Goal: Task Accomplishment & Management: Manage account settings

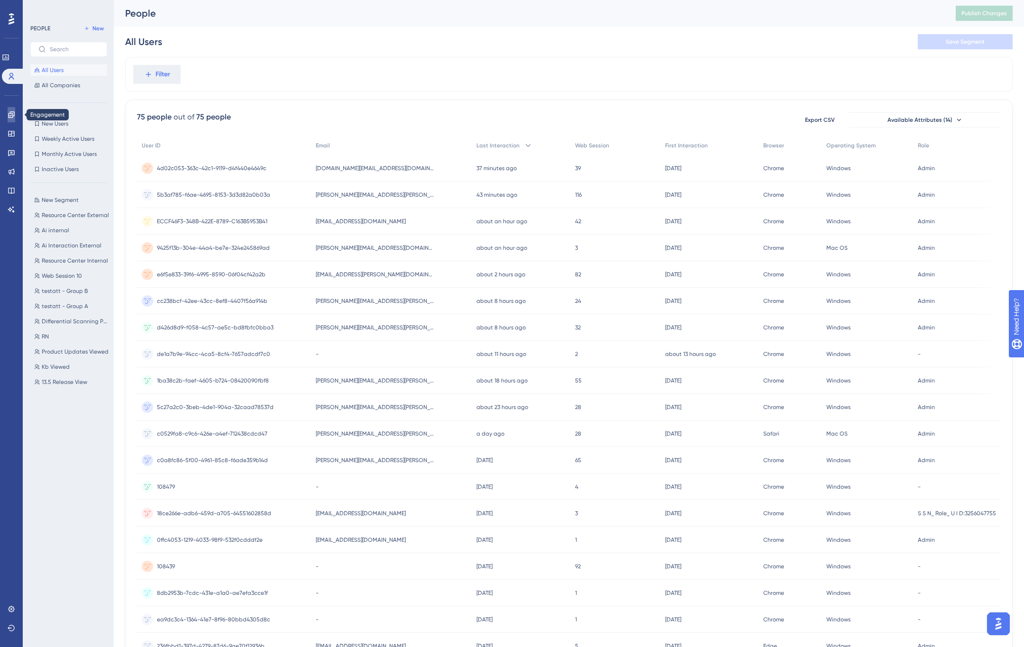
click at [9, 114] on icon at bounding box center [12, 115] width 8 height 8
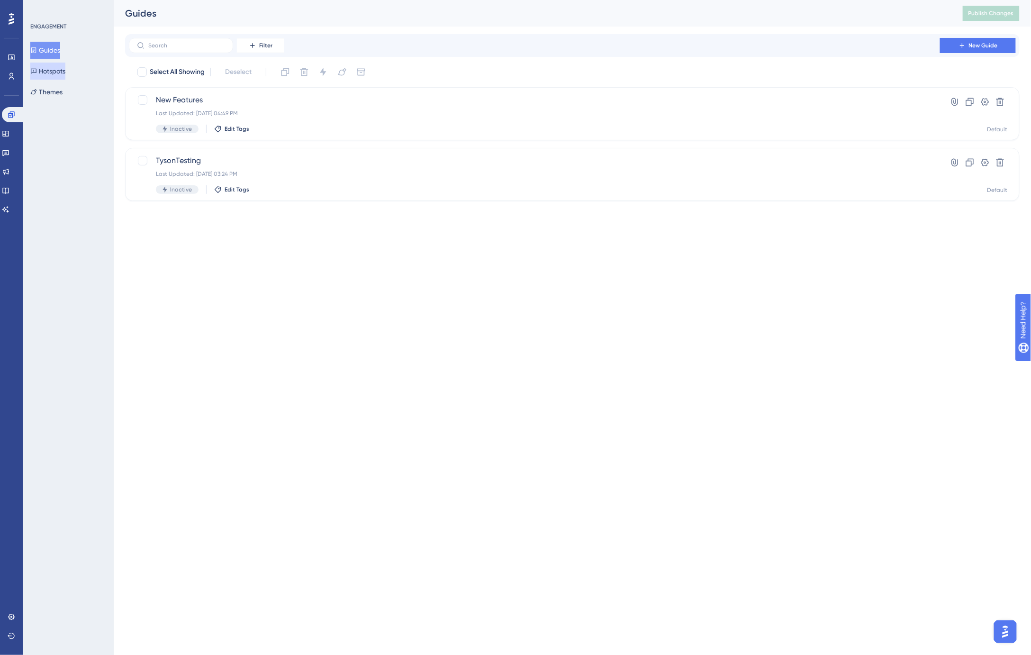
click at [55, 72] on button "Hotspots" at bounding box center [47, 71] width 35 height 17
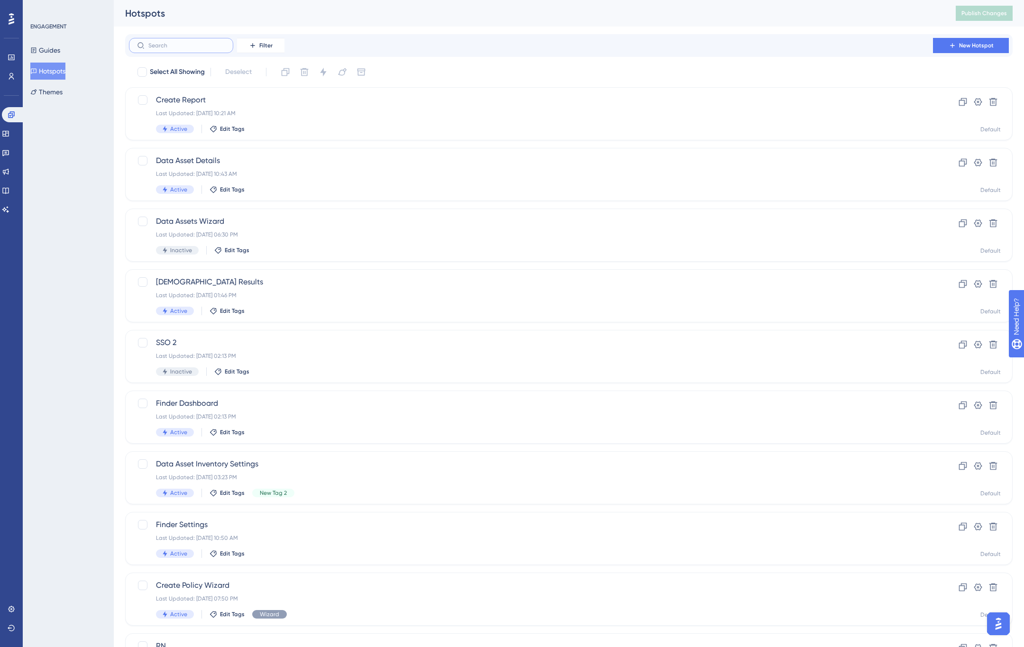
click at [162, 45] on input "text" at bounding box center [186, 45] width 77 height 7
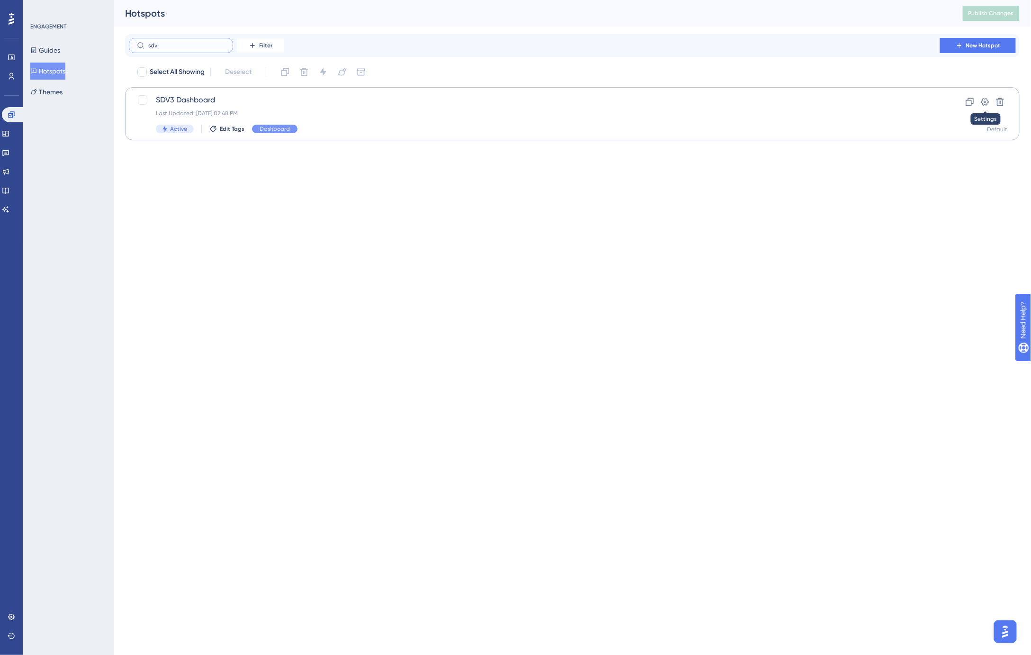
type input "sdv"
click at [868, 99] on span "SDV3 Dashboard" at bounding box center [534, 99] width 757 height 11
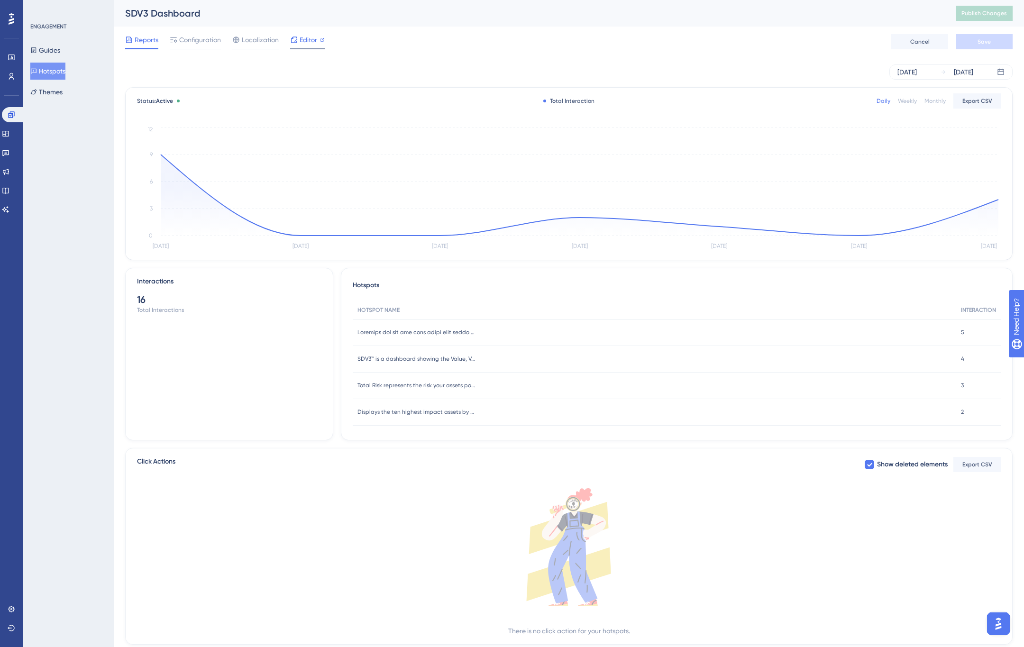
click at [305, 42] on span "Editor" at bounding box center [308, 39] width 18 height 11
click at [997, 15] on span "Publish Changes" at bounding box center [983, 13] width 45 height 8
click at [609, 27] on div "Reports Configuration Localization Editor Cancel Save" at bounding box center [568, 42] width 887 height 30
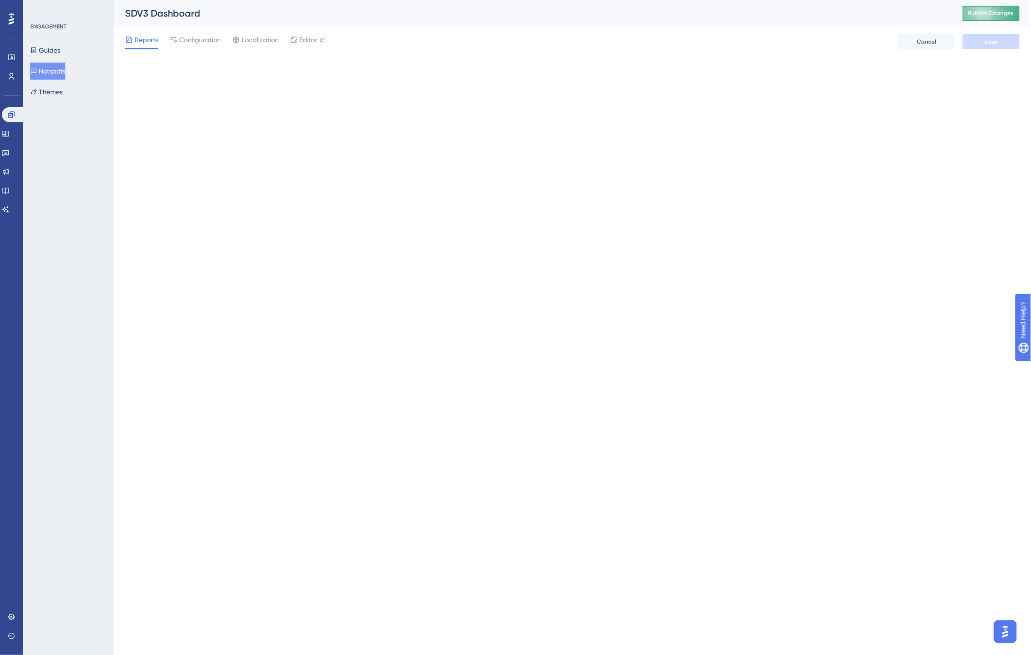
click at [1006, 16] on span "Publish Changes" at bounding box center [991, 13] width 45 height 8
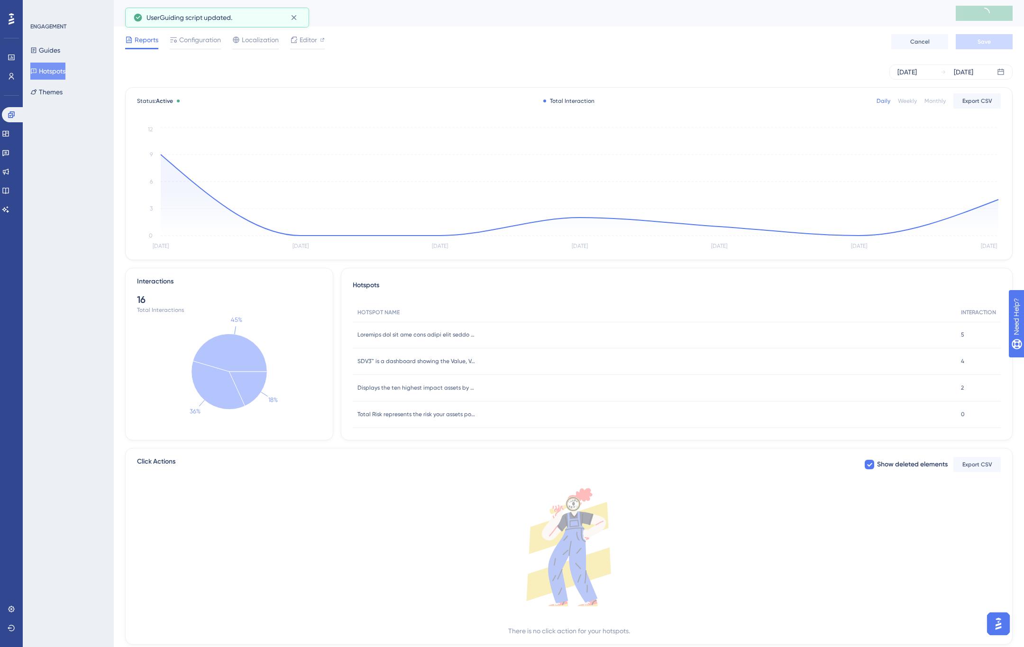
click at [916, 102] on div "Weekly" at bounding box center [907, 101] width 19 height 8
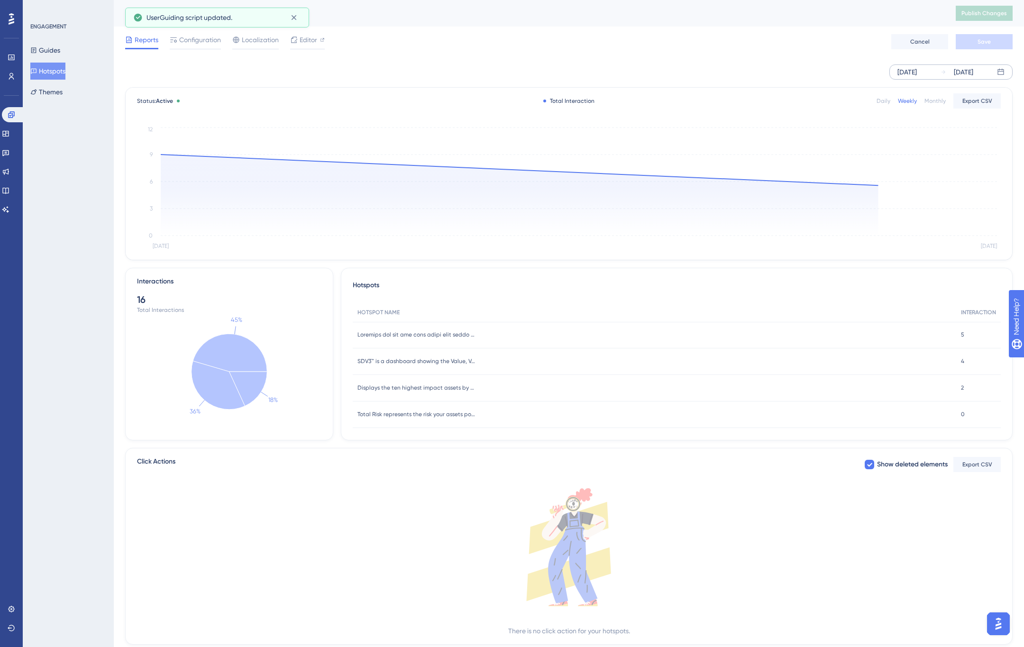
click at [916, 73] on div "Sep 19 2025" at bounding box center [906, 71] width 19 height 11
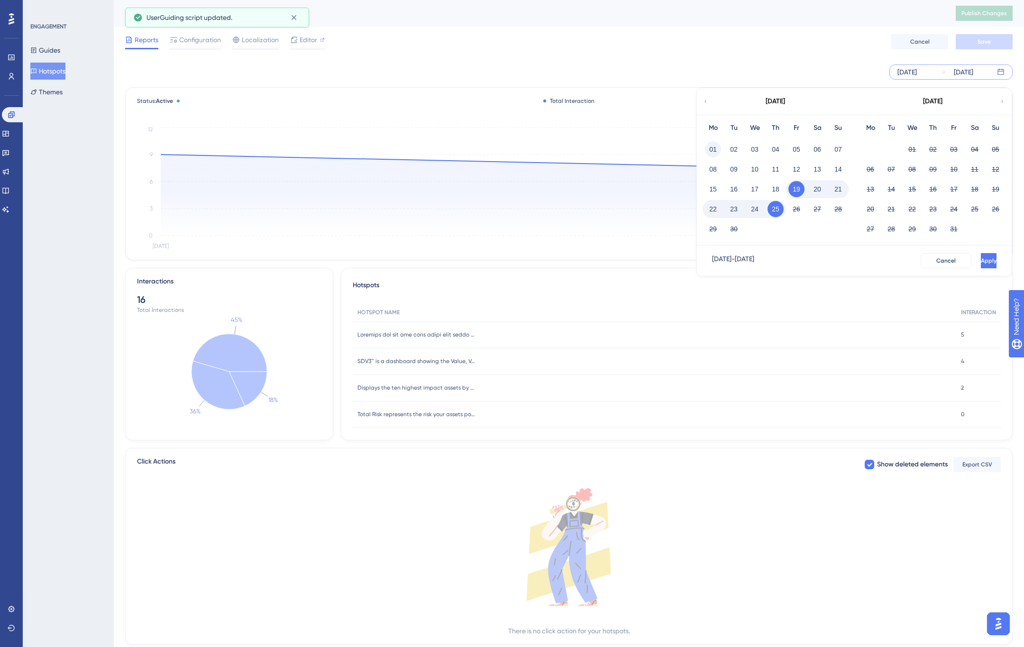
click at [716, 144] on button "01" at bounding box center [713, 149] width 16 height 16
click at [979, 258] on span "Apply" at bounding box center [987, 261] width 16 height 8
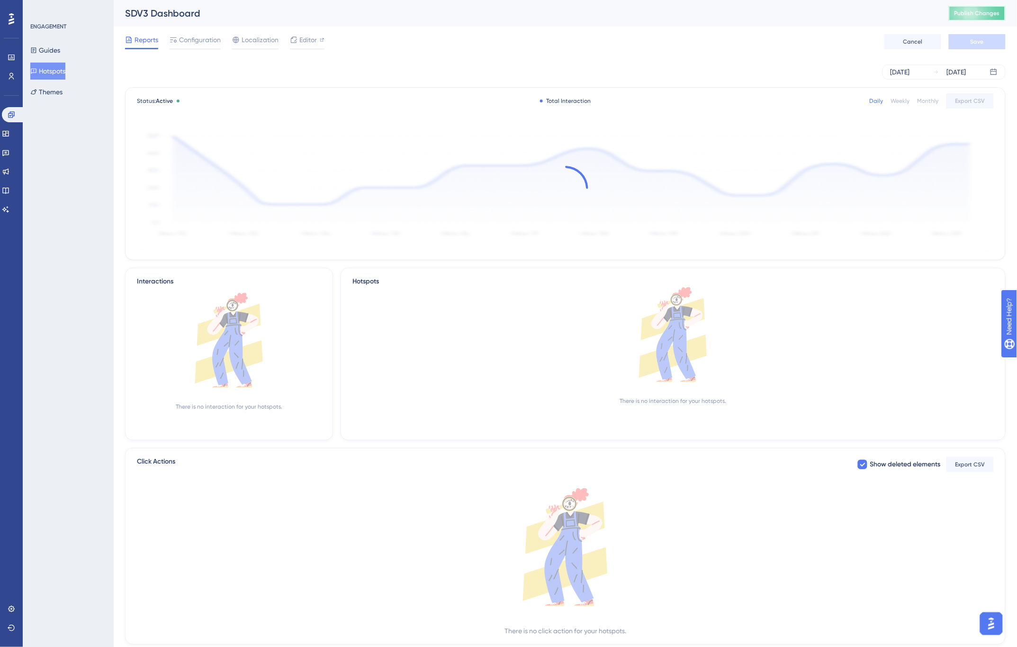
click at [987, 13] on span "Publish Changes" at bounding box center [977, 13] width 45 height 8
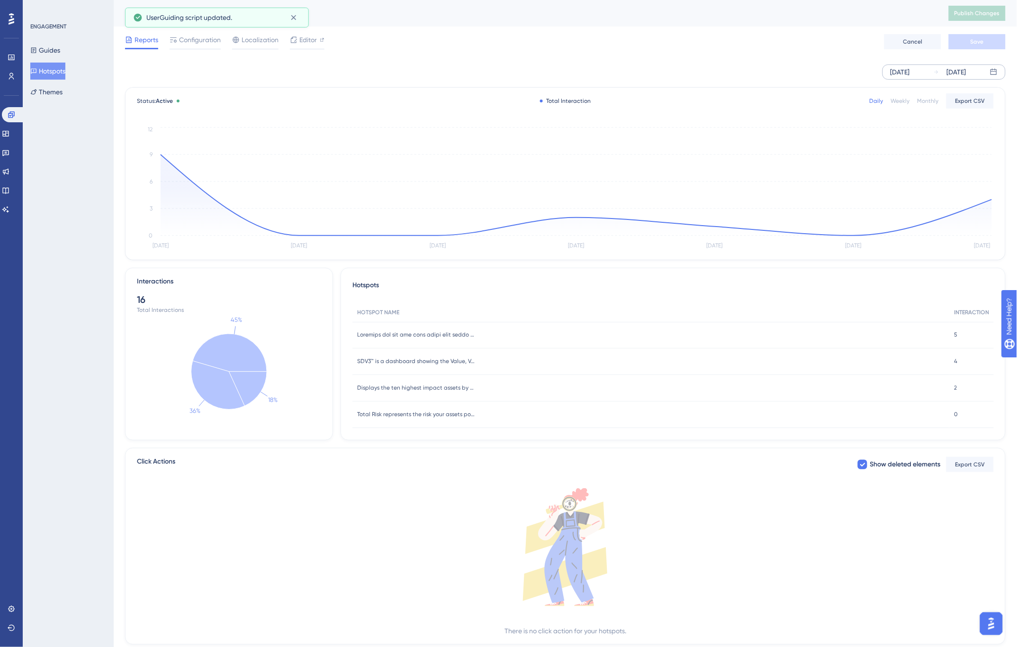
click at [910, 75] on div "Sep 19 2025" at bounding box center [900, 71] width 19 height 11
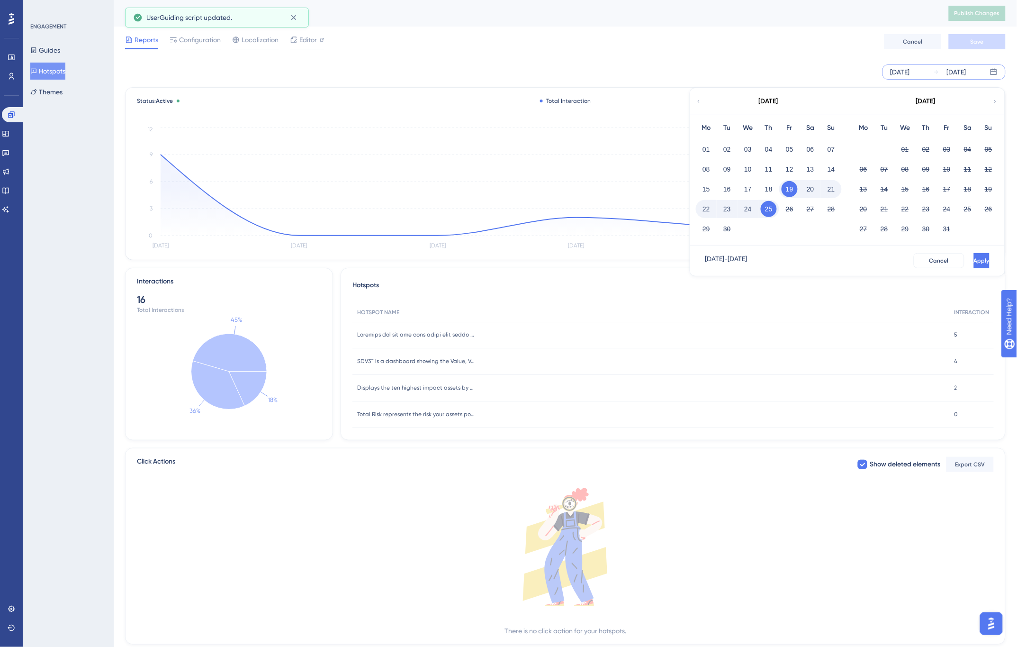
click at [700, 101] on icon at bounding box center [699, 101] width 6 height 9
click at [730, 145] on button "01" at bounding box center [727, 149] width 16 height 16
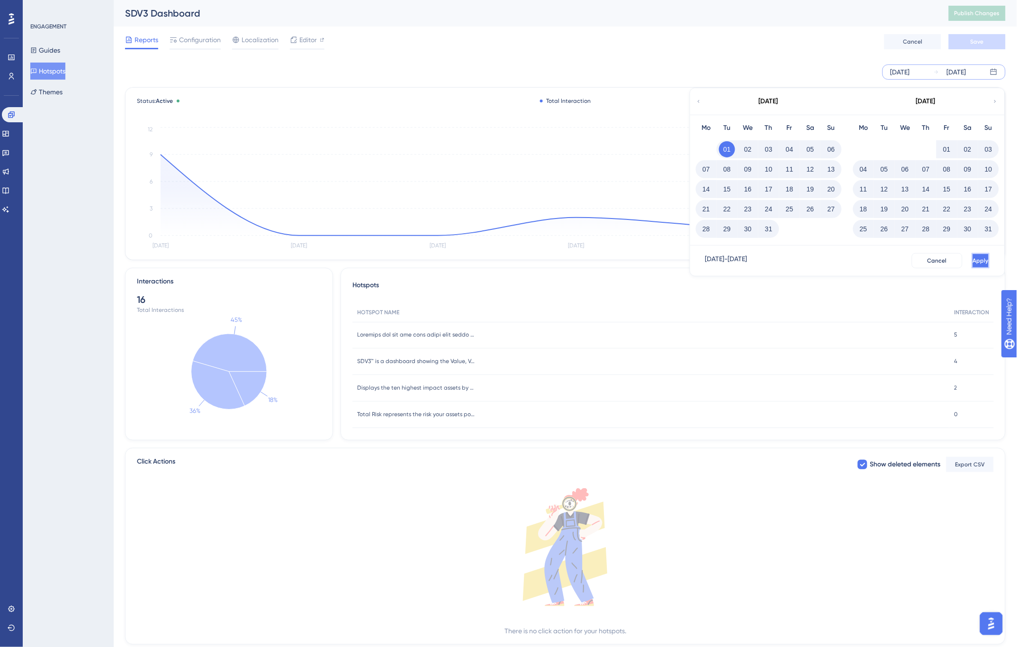
drag, startPoint x: 969, startPoint y: 262, endPoint x: 969, endPoint y: 256, distance: 6.2
click at [973, 262] on span "Apply" at bounding box center [981, 261] width 16 height 8
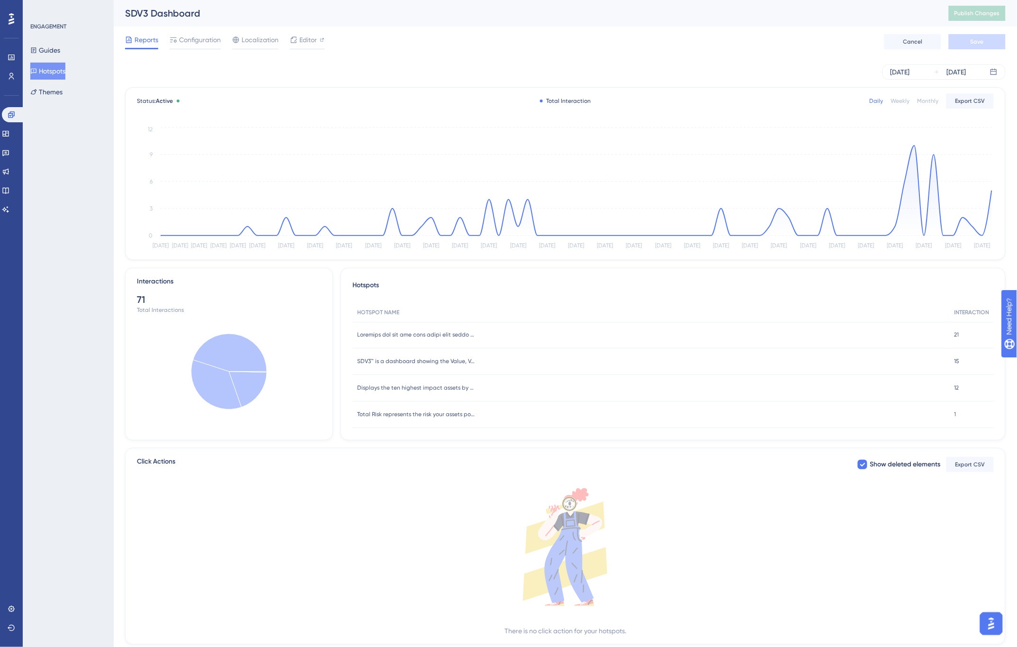
click at [736, 19] on div "SDV3 Dashboard" at bounding box center [525, 13] width 800 height 13
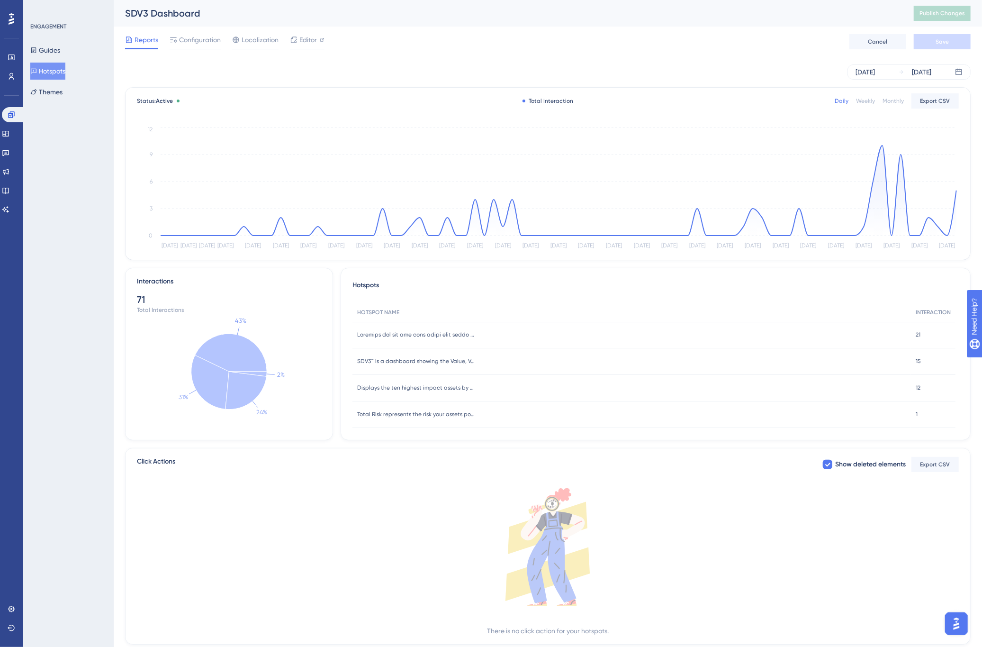
click at [612, 21] on div "SDV3 Dashboard Publish Changes" at bounding box center [548, 13] width 869 height 27
click at [627, 15] on div "SDV3 Dashboard" at bounding box center [507, 13] width 765 height 13
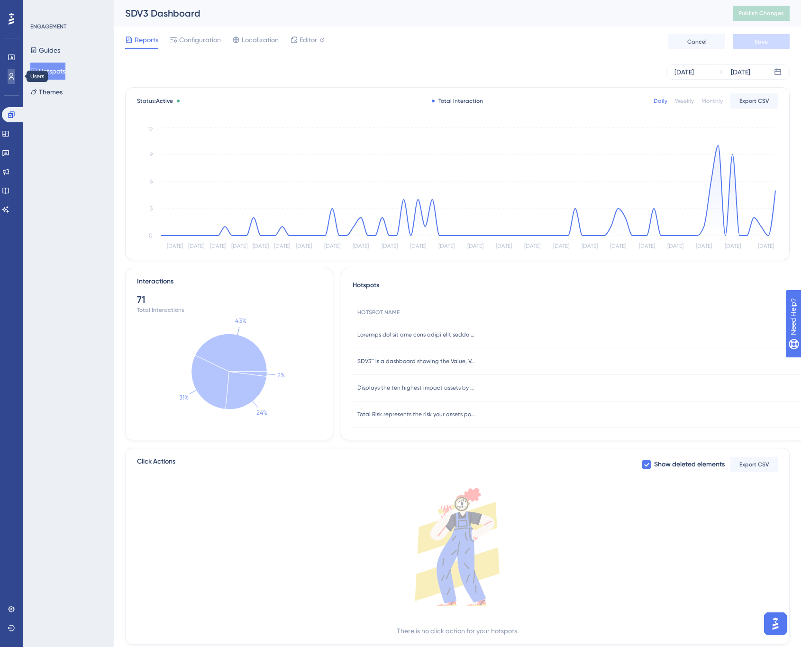
click at [10, 75] on icon at bounding box center [11, 76] width 5 height 7
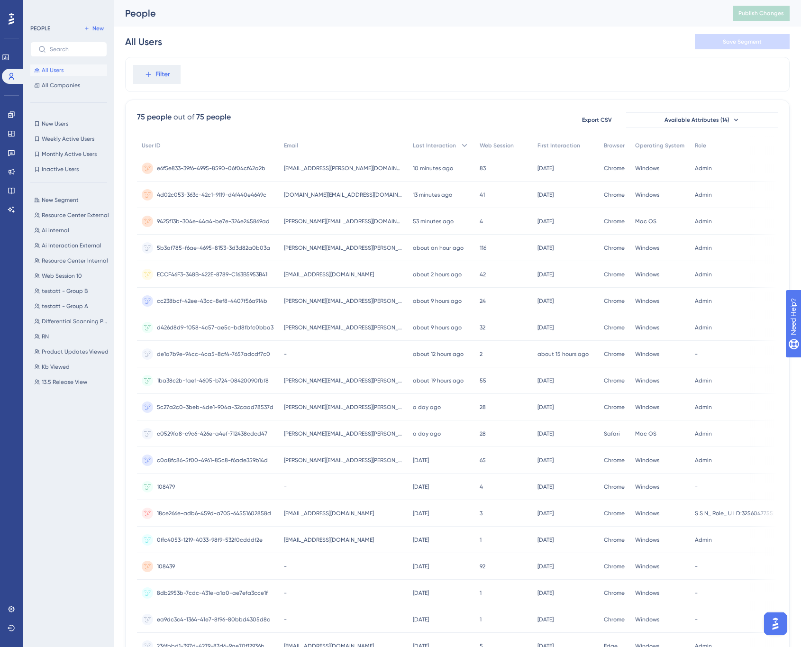
click at [292, 60] on div "Filter" at bounding box center [457, 74] width 664 height 35
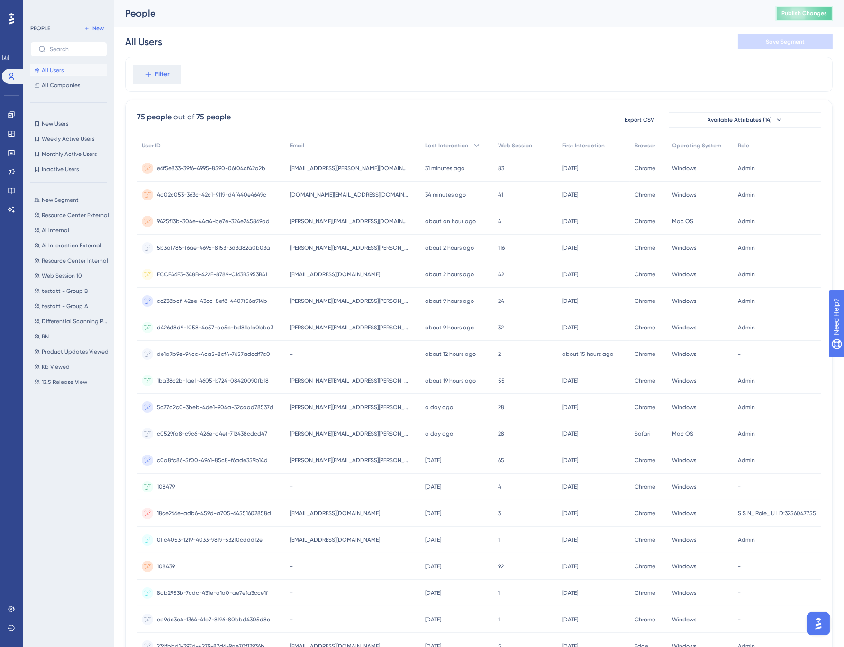
click at [791, 17] on button "Publish Changes" at bounding box center [804, 13] width 57 height 15
click at [62, 84] on span "All Companies" at bounding box center [61, 86] width 38 height 8
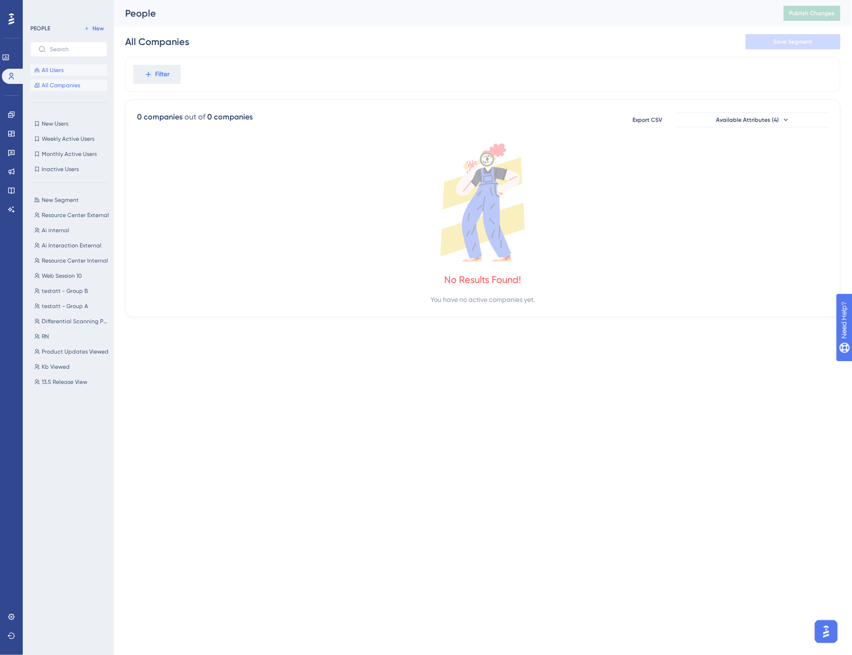
click at [56, 70] on span "All Users" at bounding box center [53, 70] width 22 height 8
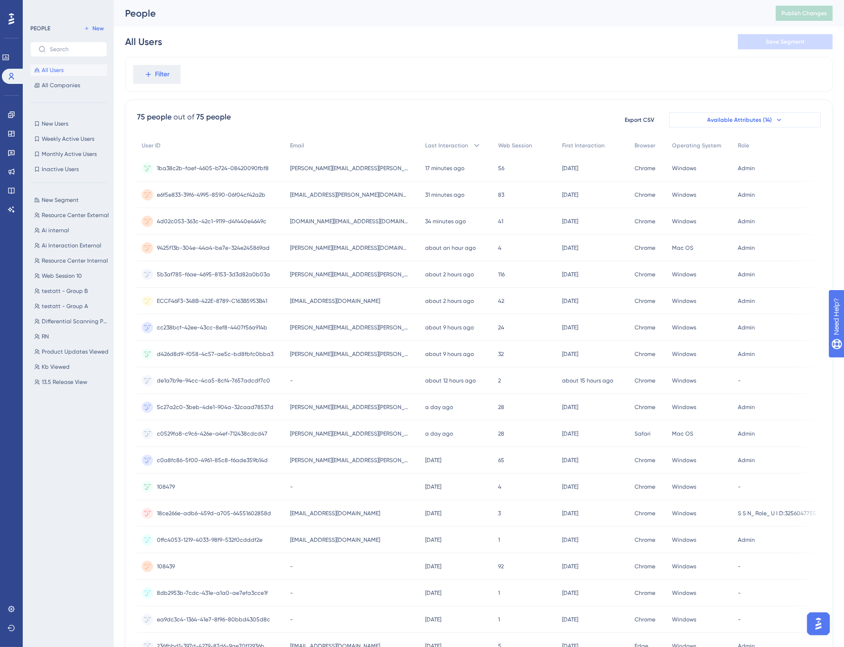
click at [789, 121] on button "Available Attributes (14)" at bounding box center [745, 119] width 152 height 15
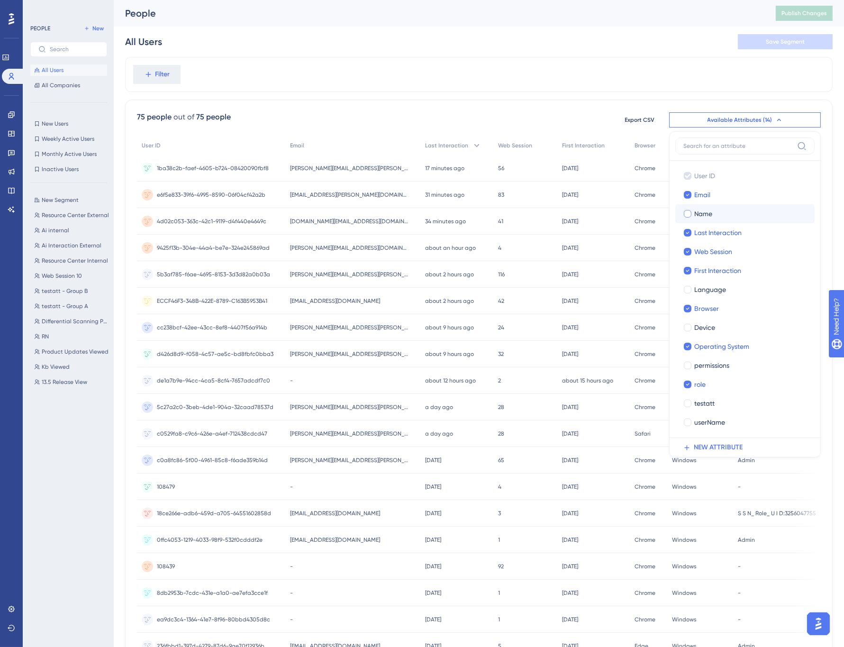
click at [689, 216] on div at bounding box center [688, 214] width 8 height 8
checkbox input "true"
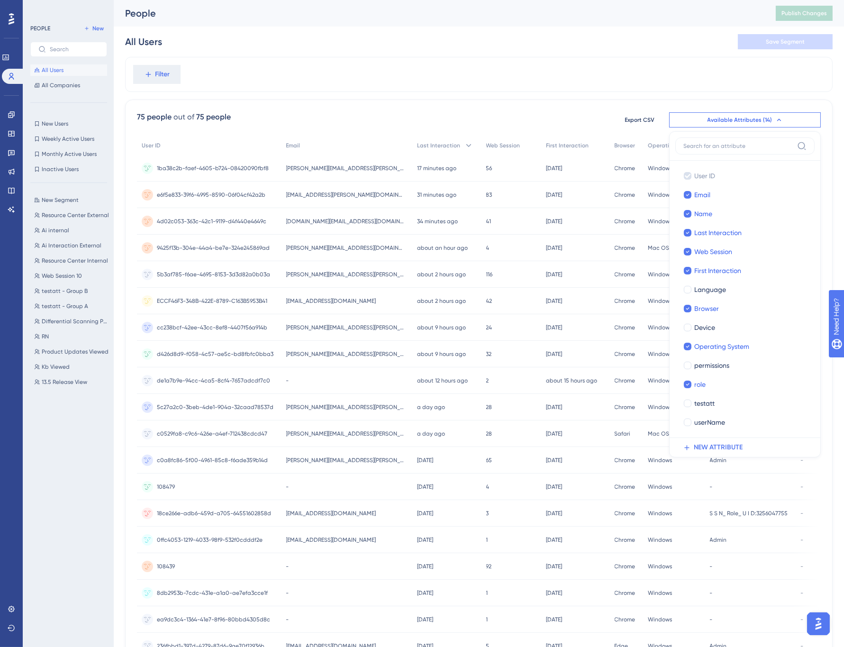
click at [627, 72] on div "Filter" at bounding box center [478, 74] width 707 height 35
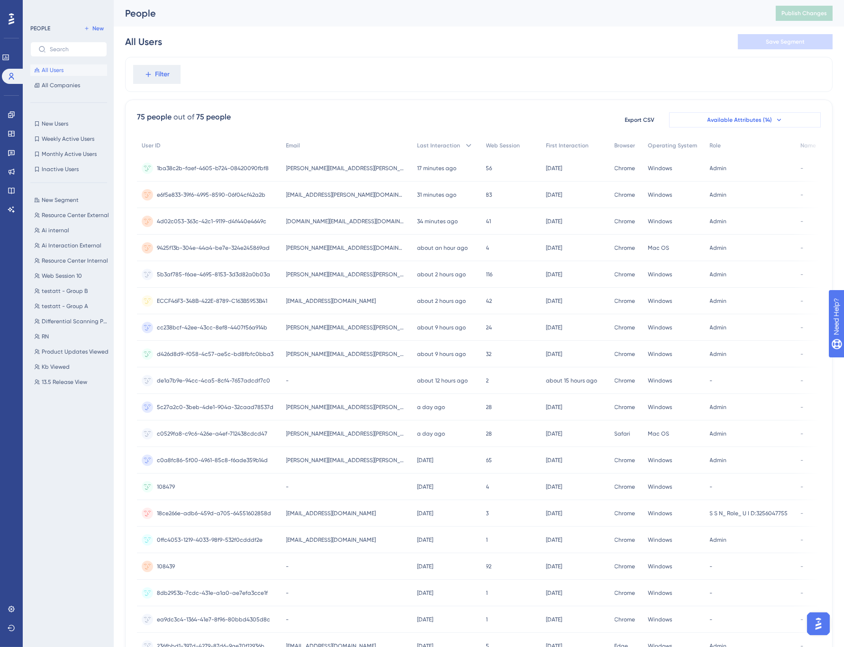
click at [768, 119] on span "Available Attributes (14)" at bounding box center [739, 120] width 65 height 8
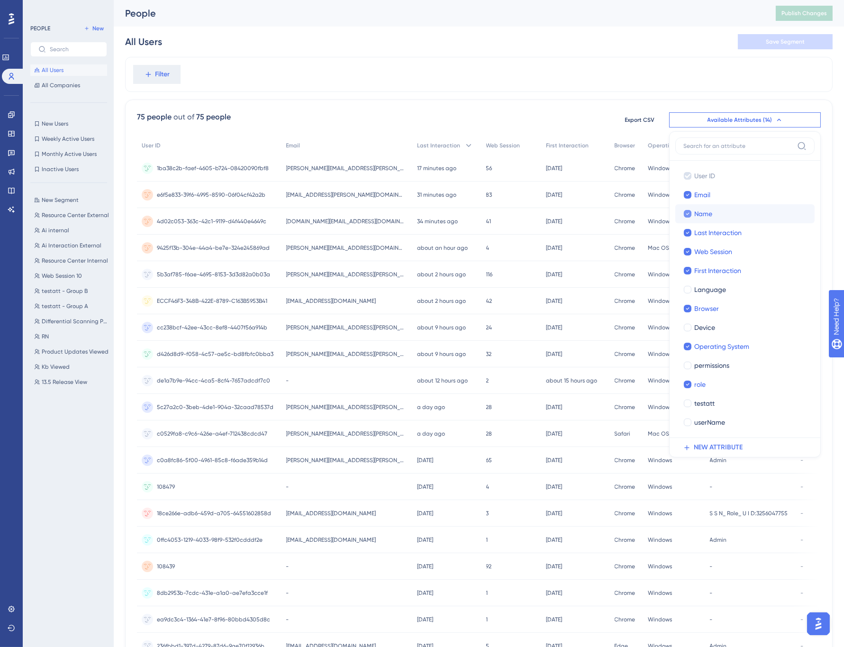
click at [687, 216] on icon at bounding box center [688, 213] width 4 height 7
checkbox input "false"
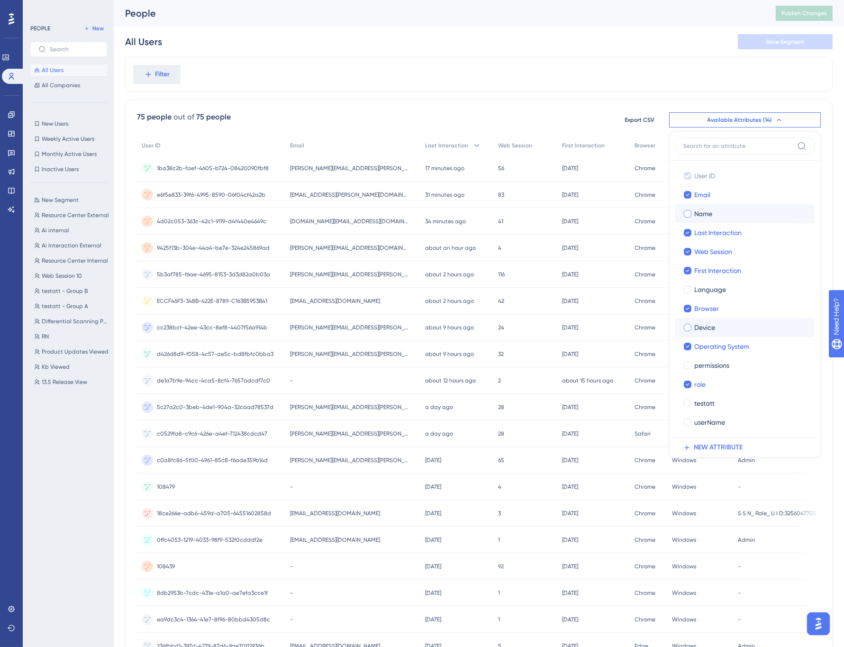
click at [688, 327] on div at bounding box center [688, 328] width 8 height 8
checkbox input "true"
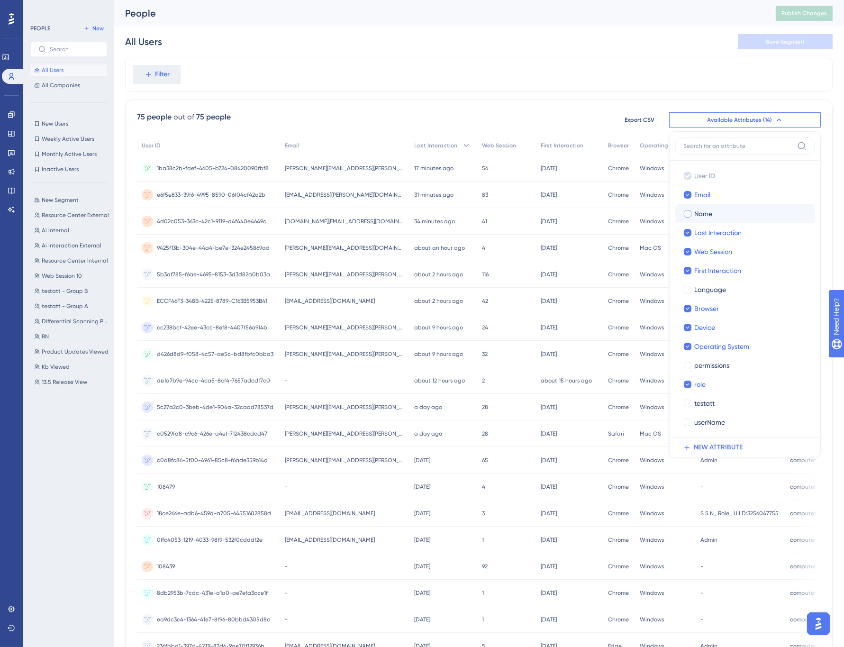
click at [782, 119] on button "Available Attributes (14)" at bounding box center [745, 119] width 152 height 15
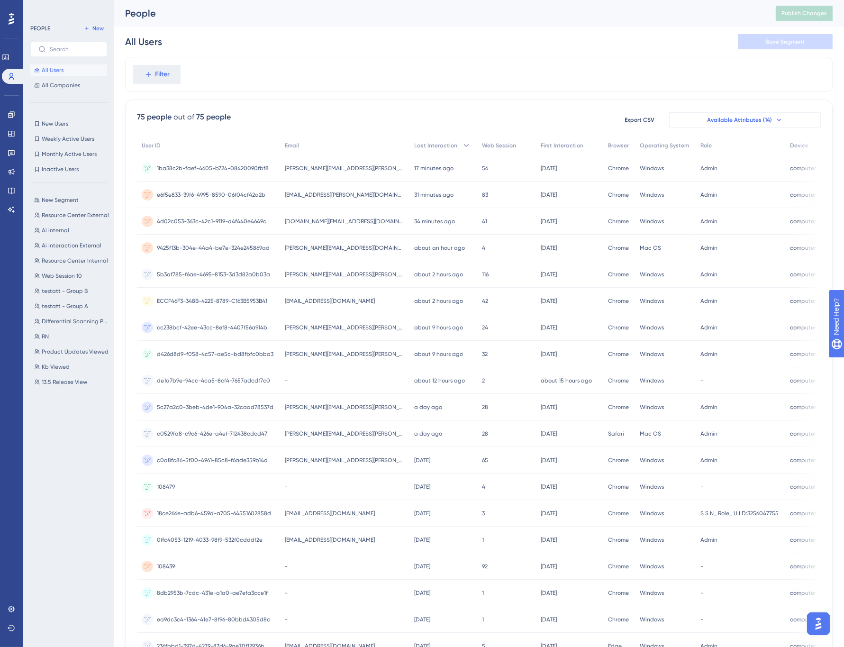
click at [782, 119] on button "Available Attributes (14)" at bounding box center [745, 119] width 152 height 15
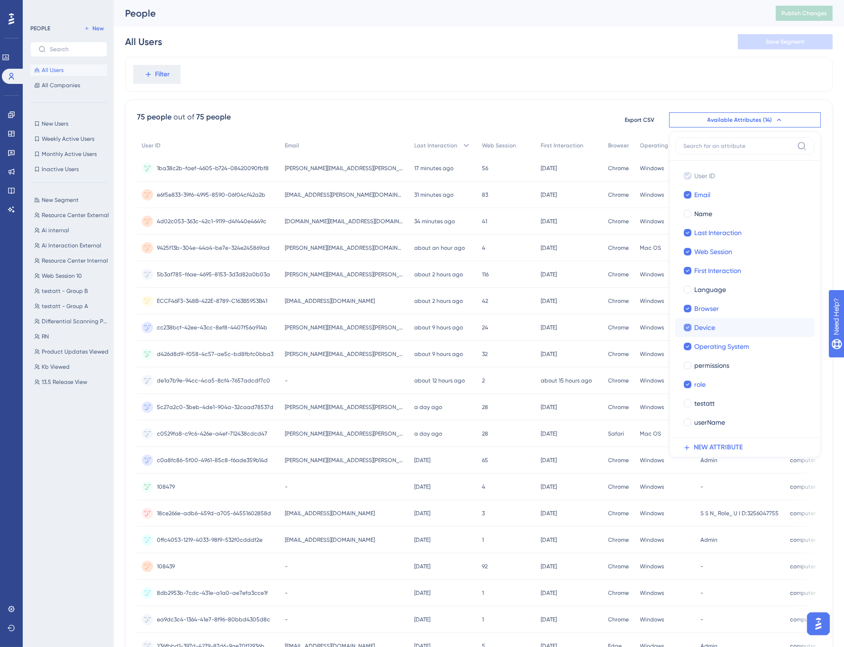
click at [686, 329] on icon at bounding box center [688, 327] width 4 height 7
checkbox input "false"
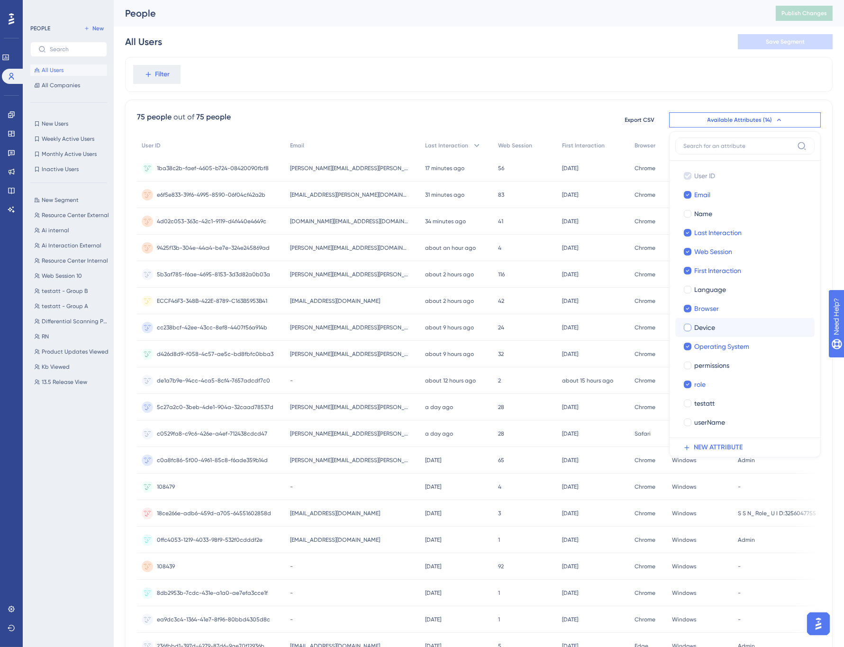
click at [669, 66] on div "Filter" at bounding box center [478, 74] width 707 height 35
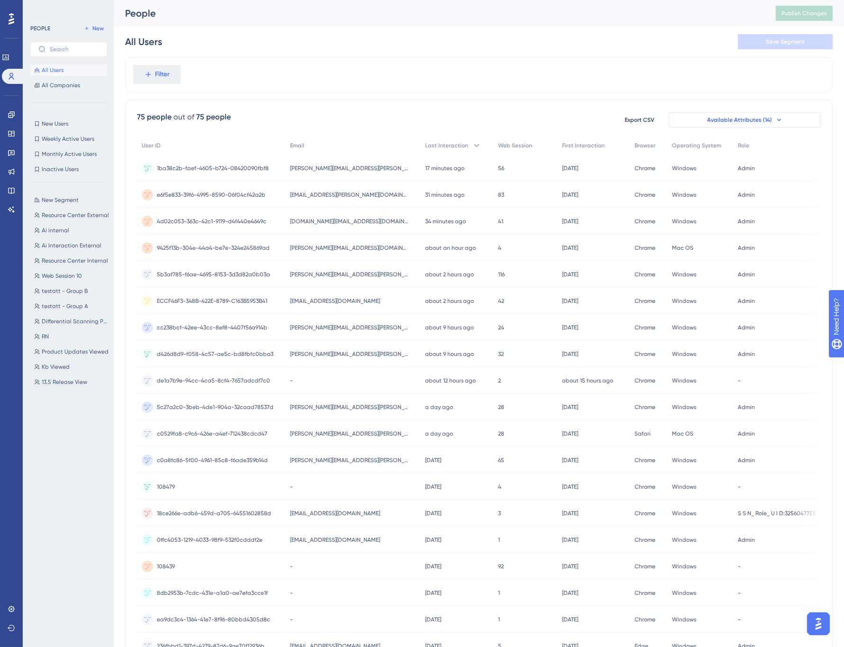
click at [775, 118] on icon at bounding box center [779, 120] width 8 height 8
click at [776, 119] on icon at bounding box center [779, 120] width 8 height 8
click at [750, 122] on span "Available Attributes (14)" at bounding box center [739, 120] width 65 height 8
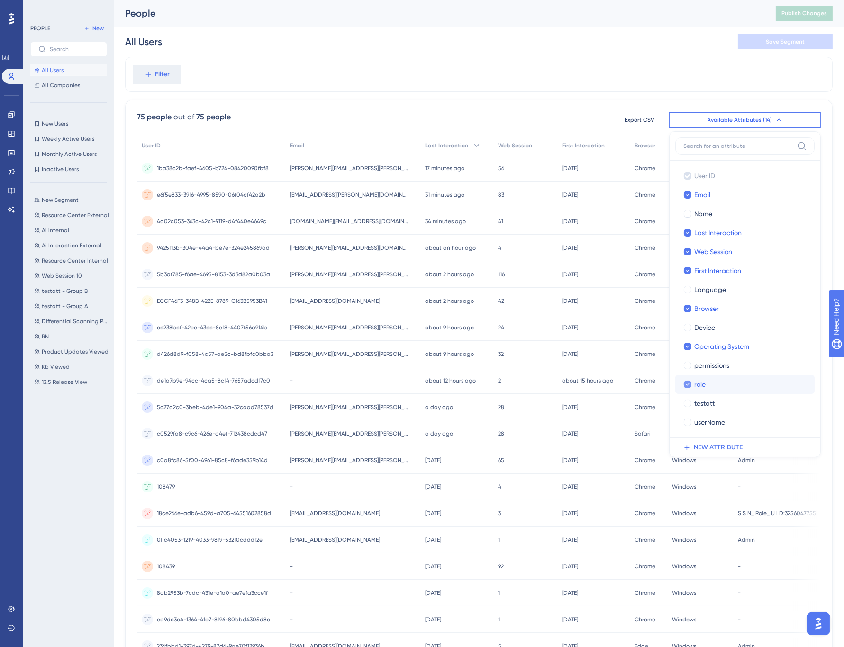
click at [689, 385] on icon at bounding box center [688, 384] width 4 height 7
checkbox input "false"
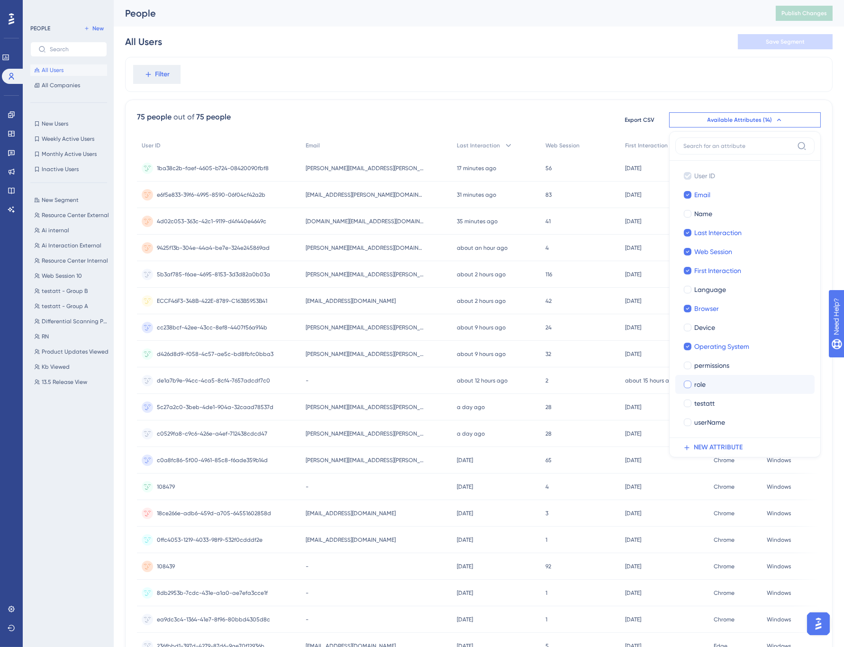
click at [610, 73] on div "Filter" at bounding box center [478, 74] width 707 height 35
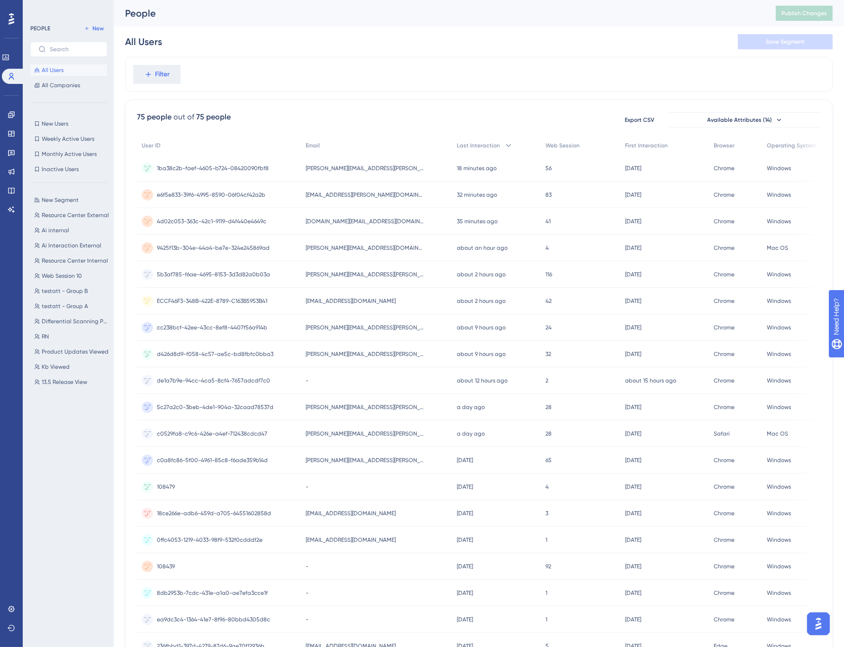
click at [361, 53] on div "All Users Save Segment" at bounding box center [478, 42] width 707 height 30
click at [336, 169] on span "nick.lacolla@spirion.com" at bounding box center [365, 168] width 118 height 8
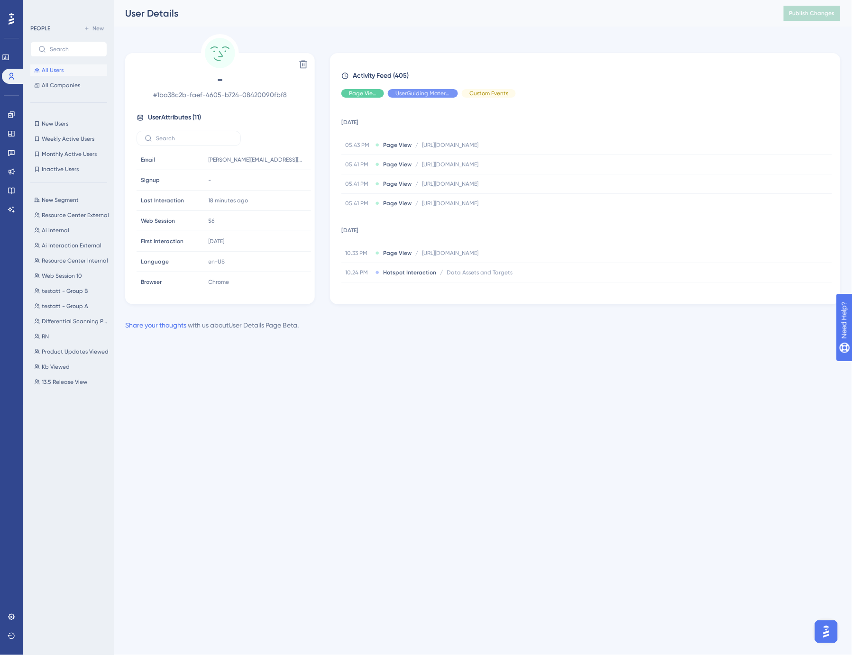
click at [51, 70] on span "All Users" at bounding box center [53, 70] width 22 height 8
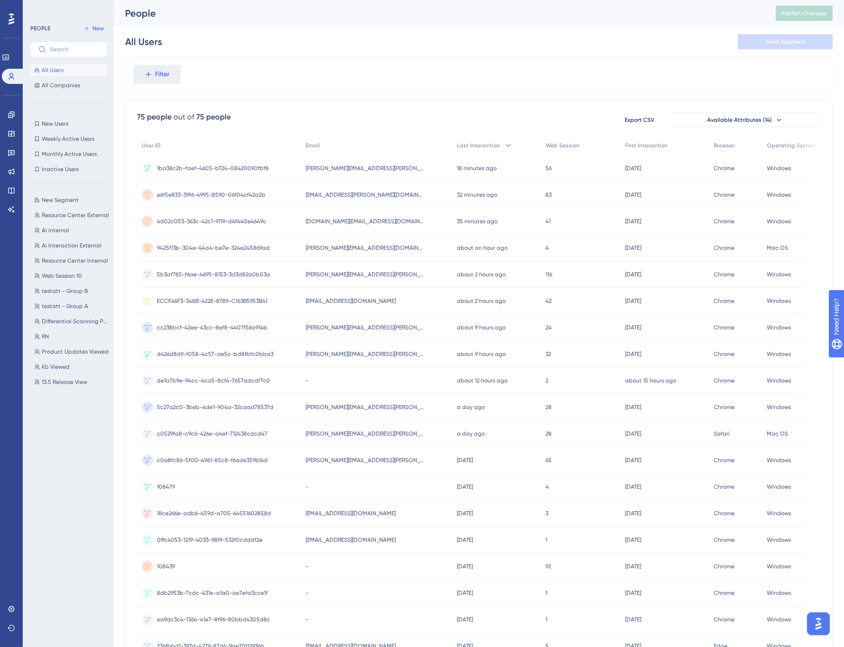
click at [233, 14] on div "People" at bounding box center [438, 13] width 627 height 13
